Goal: Transaction & Acquisition: Purchase product/service

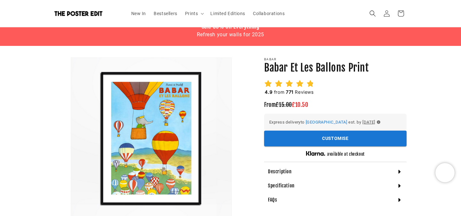
scroll to position [23, 0]
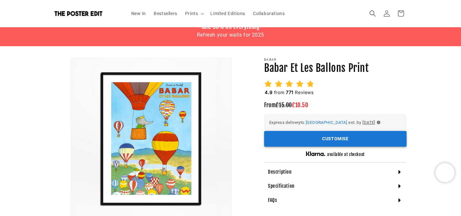
click at [322, 138] on button "Customise" at bounding box center [335, 139] width 143 height 16
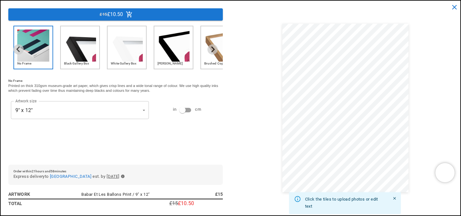
scroll to position [0, 0]
click at [214, 51] on icon "Next slide" at bounding box center [212, 49] width 6 height 6
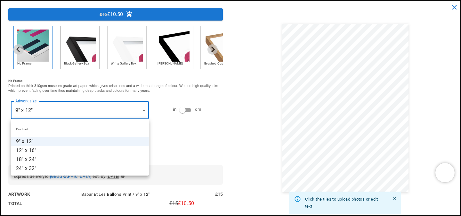
click at [193, 112] on div at bounding box center [230, 108] width 461 height 216
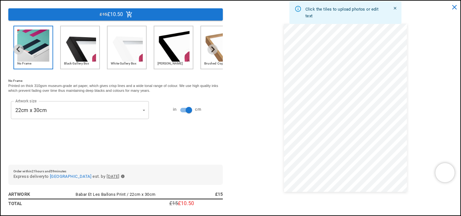
scroll to position [0, 125]
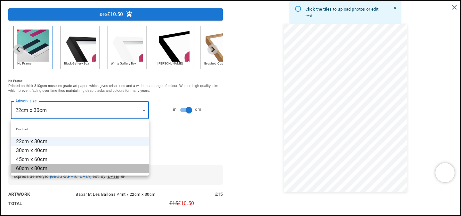
click at [59, 167] on li "60cm x 80cm" at bounding box center [80, 168] width 138 height 9
type input "**********"
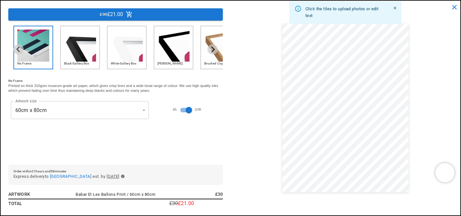
click at [135, 152] on div "**********" at bounding box center [115, 93] width 215 height 134
click at [43, 48] on img "1 of 6" at bounding box center [33, 45] width 32 height 32
click at [81, 55] on img "2 of 6" at bounding box center [80, 45] width 32 height 32
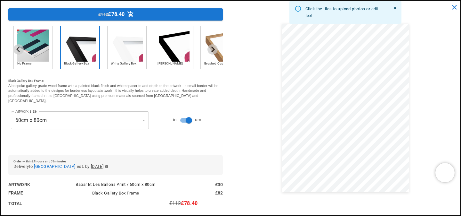
click at [125, 47] on img "3 of 6" at bounding box center [127, 45] width 32 height 32
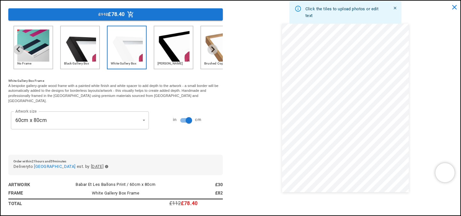
click at [205, 51] on img "5 of 6" at bounding box center [220, 45] width 32 height 32
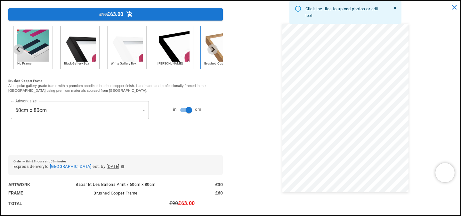
scroll to position [0, 0]
click at [214, 49] on icon "Next slide" at bounding box center [213, 49] width 4 height 6
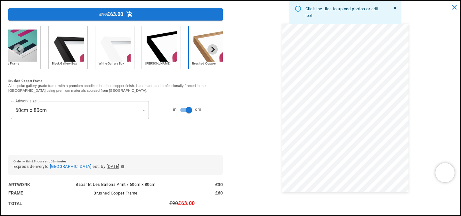
click at [214, 48] on icon "Next slide" at bounding box center [213, 49] width 4 height 6
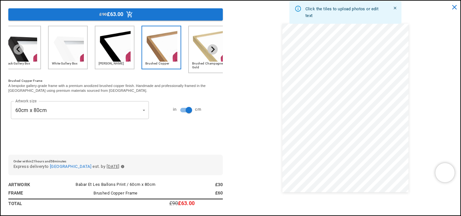
click at [214, 48] on icon "Next slide" at bounding box center [213, 49] width 4 height 6
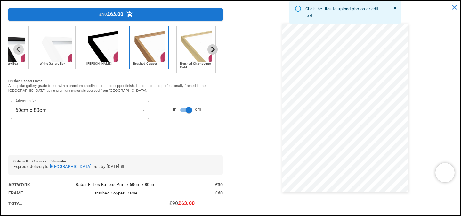
click at [214, 48] on icon "Next slide" at bounding box center [213, 49] width 4 height 6
click at [24, 61] on img "2 of 6" at bounding box center [9, 45] width 32 height 32
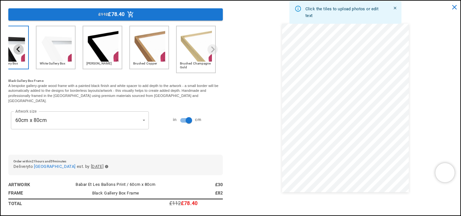
click at [19, 44] on button "Previous slide" at bounding box center [18, 49] width 10 height 10
click at [20, 50] on icon "Previous slide" at bounding box center [18, 49] width 6 height 6
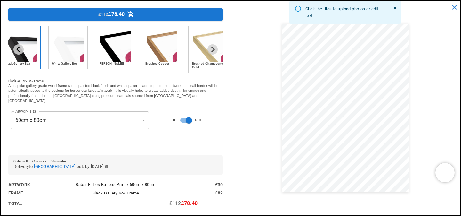
click at [20, 50] on icon "Previous slide" at bounding box center [18, 49] width 6 height 6
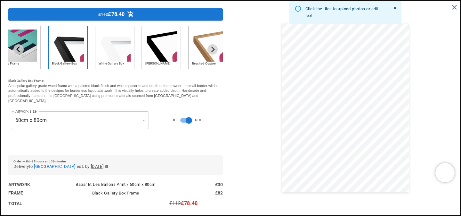
click at [20, 50] on icon "Previous slide" at bounding box center [18, 49] width 6 height 6
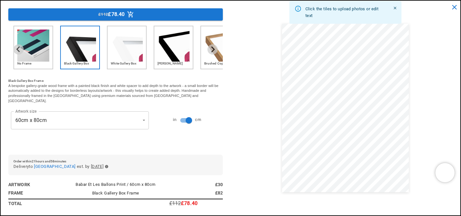
click at [36, 54] on img "1 of 6" at bounding box center [33, 45] width 32 height 32
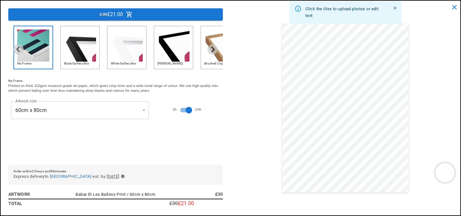
click at [192, 203] on p "£21.00" at bounding box center [186, 203] width 16 height 5
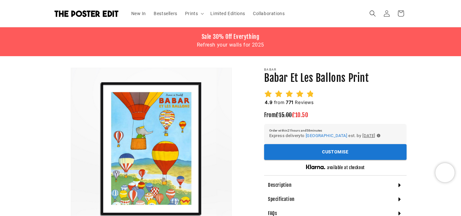
scroll to position [15, 0]
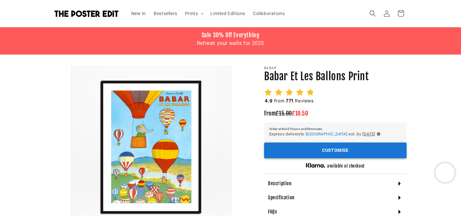
click at [308, 151] on button "Customise" at bounding box center [335, 150] width 143 height 16
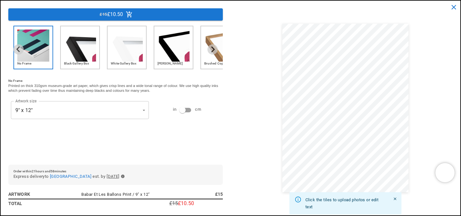
scroll to position [0, 125]
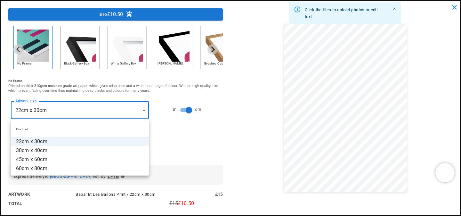
click at [67, 169] on li "60cm x 80cm" at bounding box center [80, 168] width 138 height 9
type input "**********"
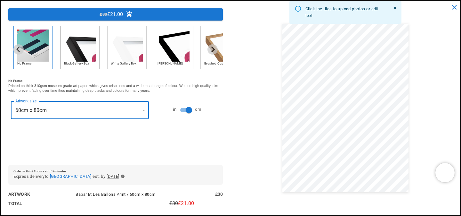
scroll to position [0, 0]
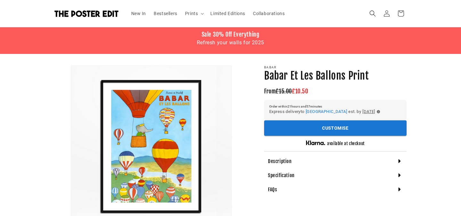
scroll to position [15, 0]
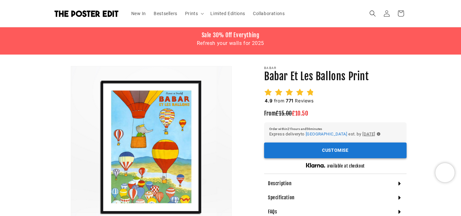
click at [308, 149] on button "Customise" at bounding box center [335, 150] width 143 height 16
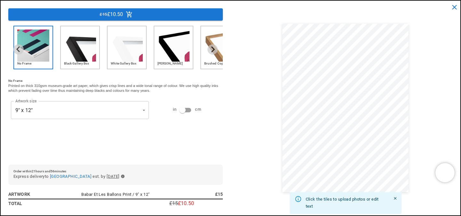
scroll to position [0, 250]
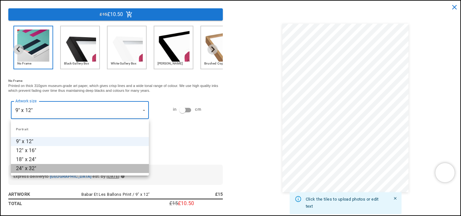
click at [79, 168] on li "24" x 32"" at bounding box center [80, 168] width 138 height 9
type input "*********"
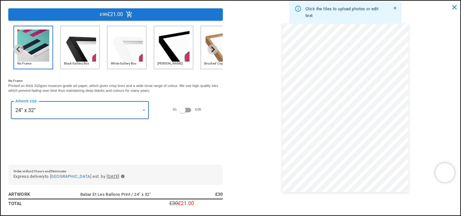
click at [141, 143] on div "No Frame Black Gallery Box White Gallery Box Matt Black Brushed Copper Brushed …" at bounding box center [115, 93] width 215 height 134
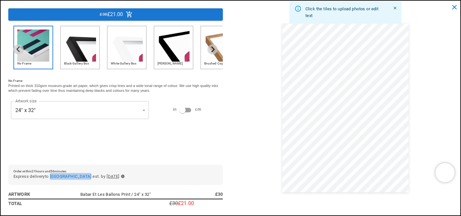
click at [76, 174] on span "[GEOGRAPHIC_DATA]" at bounding box center [70, 176] width 41 height 5
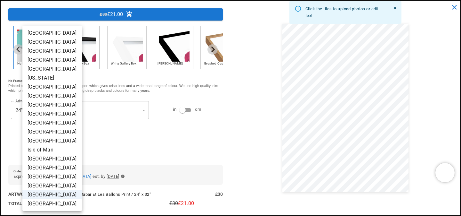
scroll to position [0, 0]
click at [131, 148] on div at bounding box center [230, 108] width 461 height 216
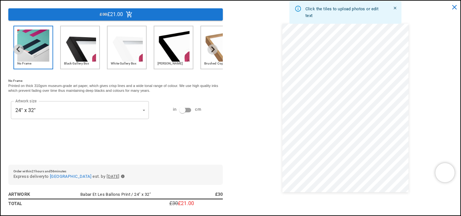
click at [158, 115] on div "in cm" at bounding box center [187, 110] width 66 height 12
click at [106, 12] on span "£30" at bounding box center [103, 14] width 7 height 7
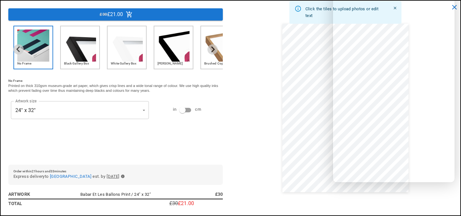
scroll to position [0, 125]
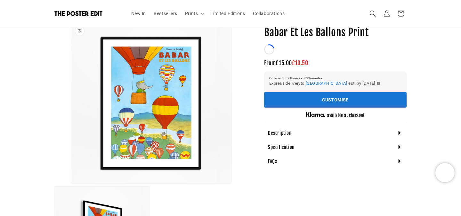
scroll to position [63, 0]
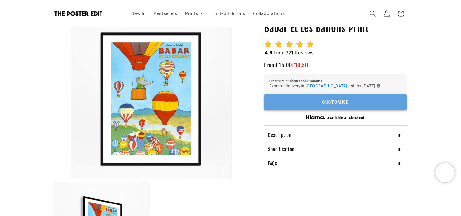
click at [311, 106] on button "Customise" at bounding box center [335, 102] width 143 height 16
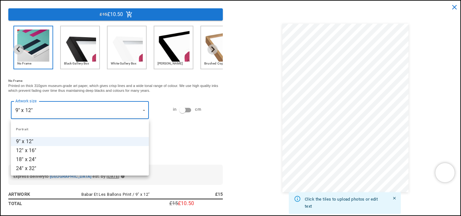
click at [59, 167] on li "24" x 32"" at bounding box center [80, 168] width 138 height 9
type input "*********"
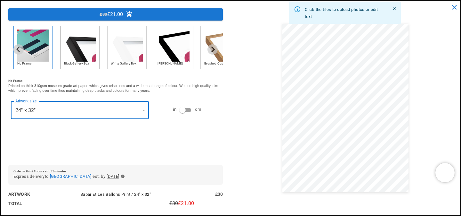
scroll to position [0, 125]
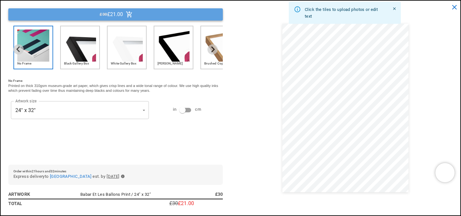
click at [125, 14] on button "£30 £21.00" at bounding box center [115, 14] width 215 height 12
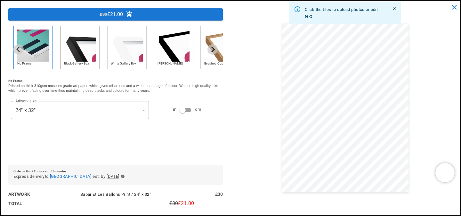
scroll to position [0, 250]
